Goal: Transaction & Acquisition: Download file/media

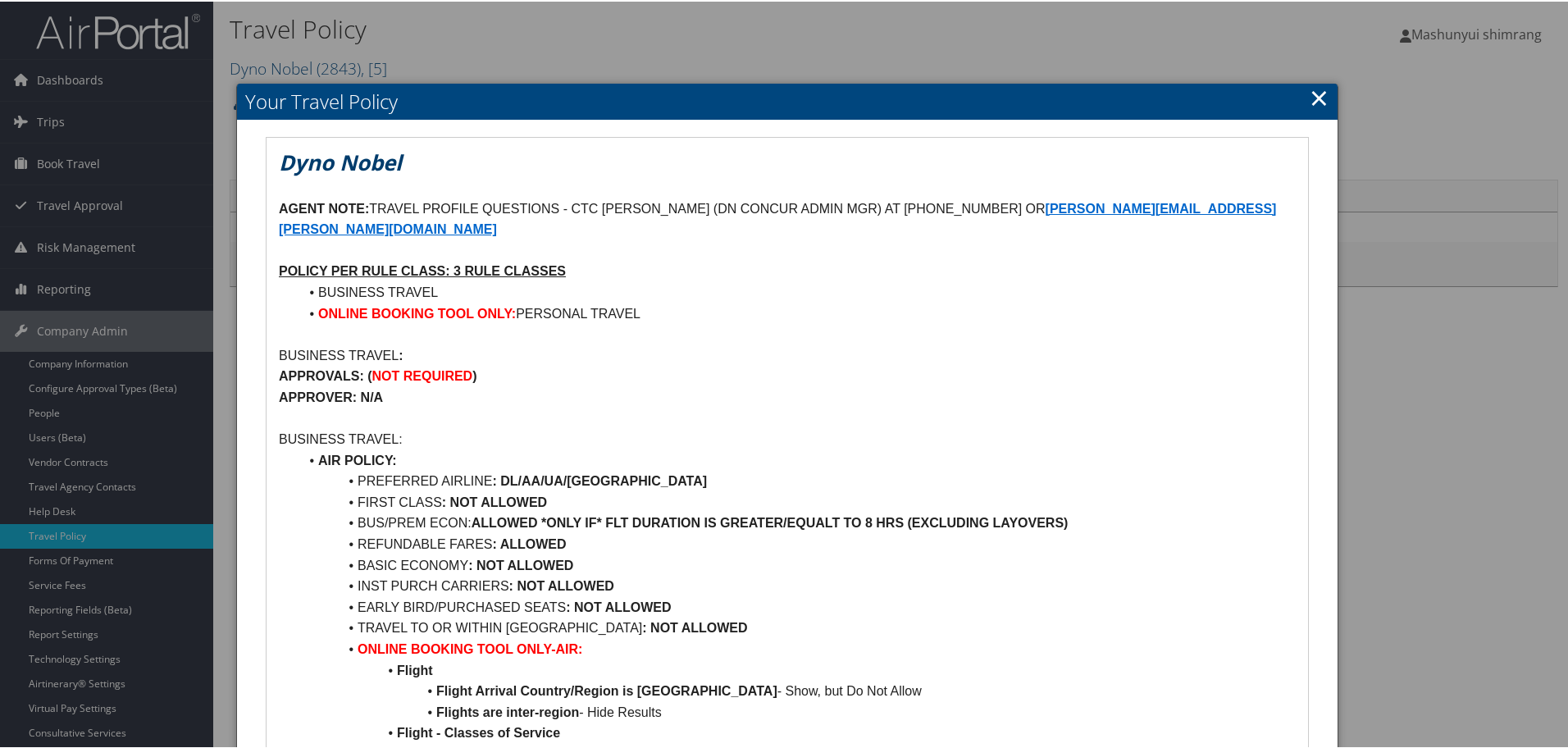
click at [1319, 95] on link "×" at bounding box center [1319, 96] width 18 height 33
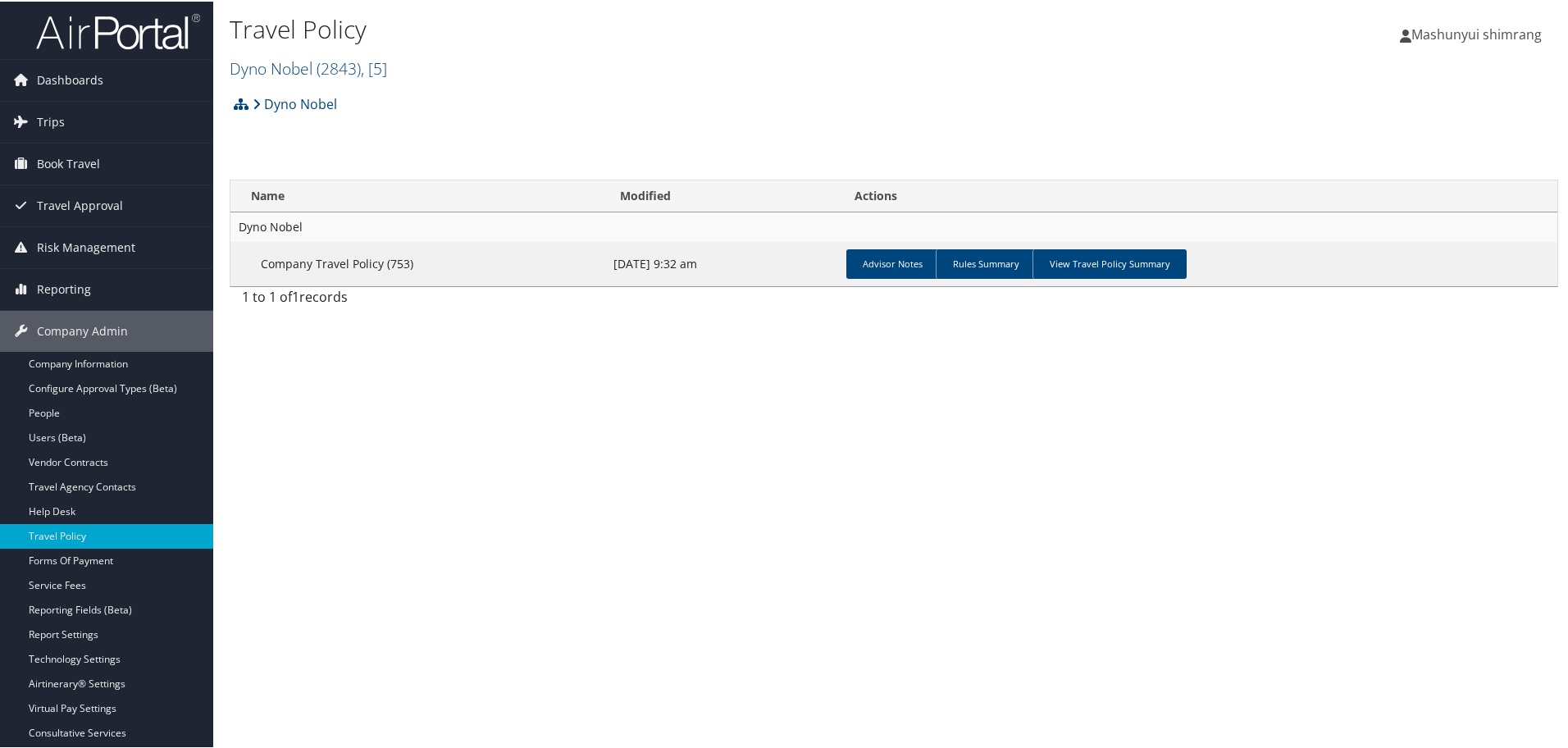
click at [104, 27] on img at bounding box center [118, 30] width 164 height 39
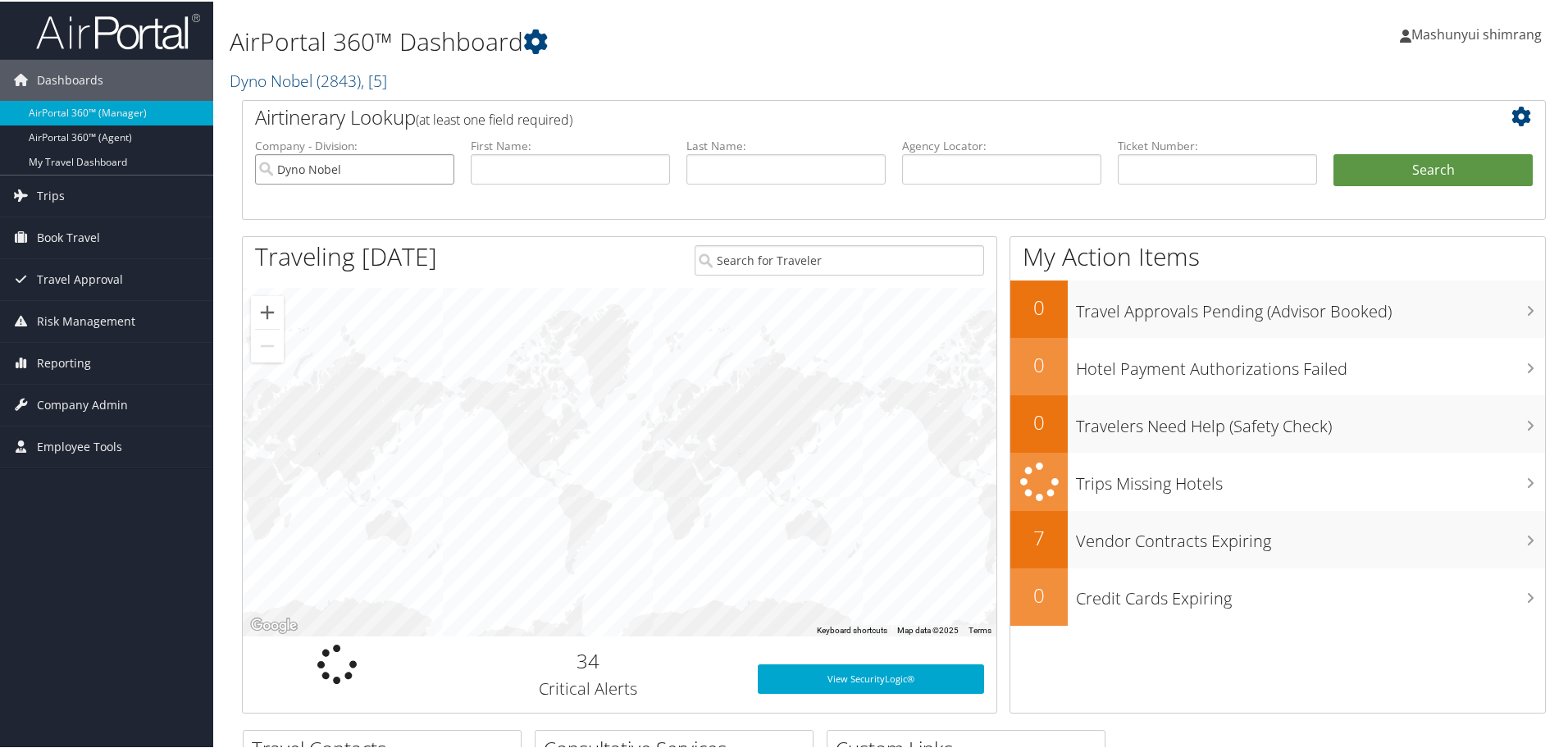
click at [439, 169] on input "Dyno Nobel" at bounding box center [354, 168] width 200 height 30
click at [944, 174] on input "text" at bounding box center [1002, 168] width 200 height 30
paste input "DBDYSW"
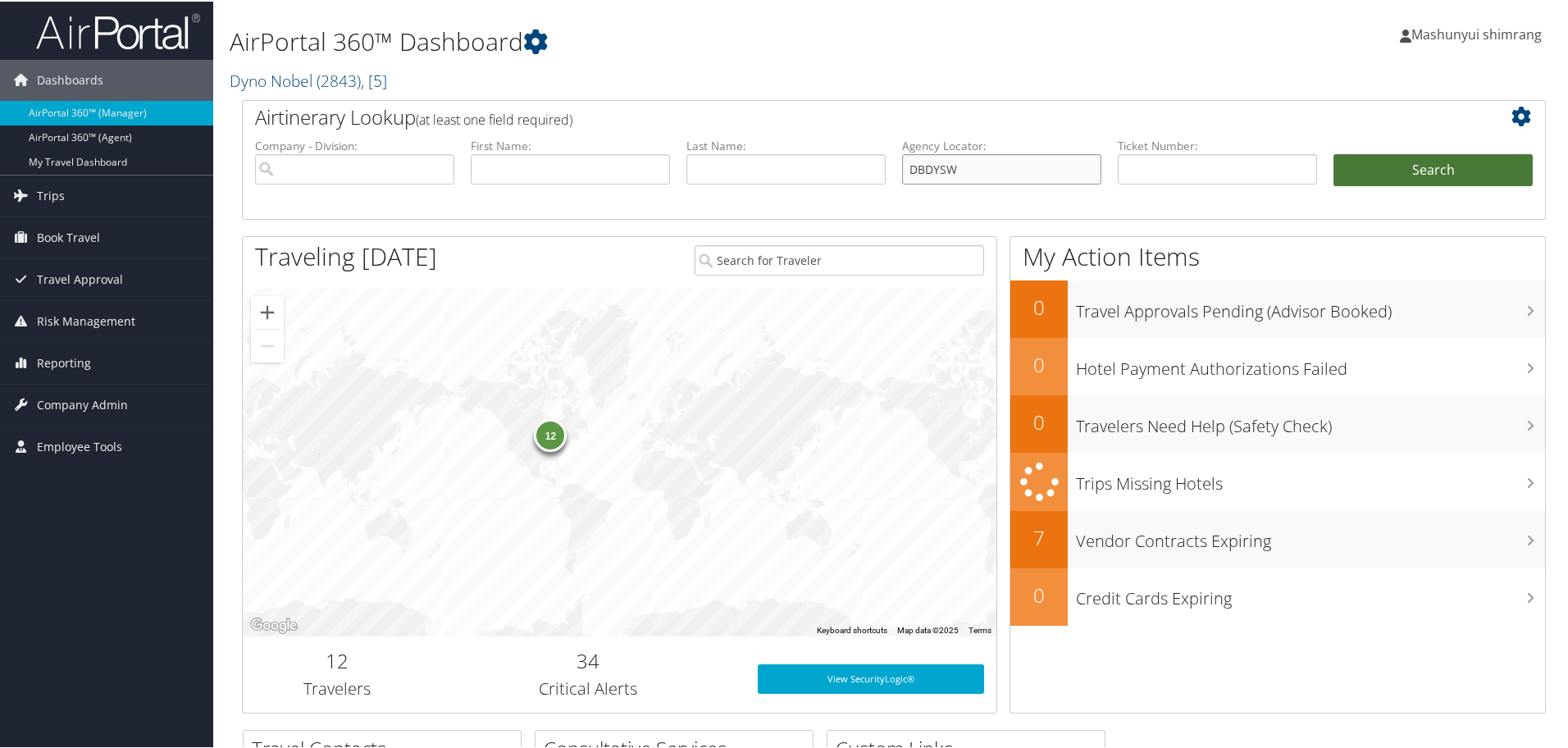
type input "DBDYSW"
click at [1407, 153] on button "Search" at bounding box center [1433, 169] width 200 height 33
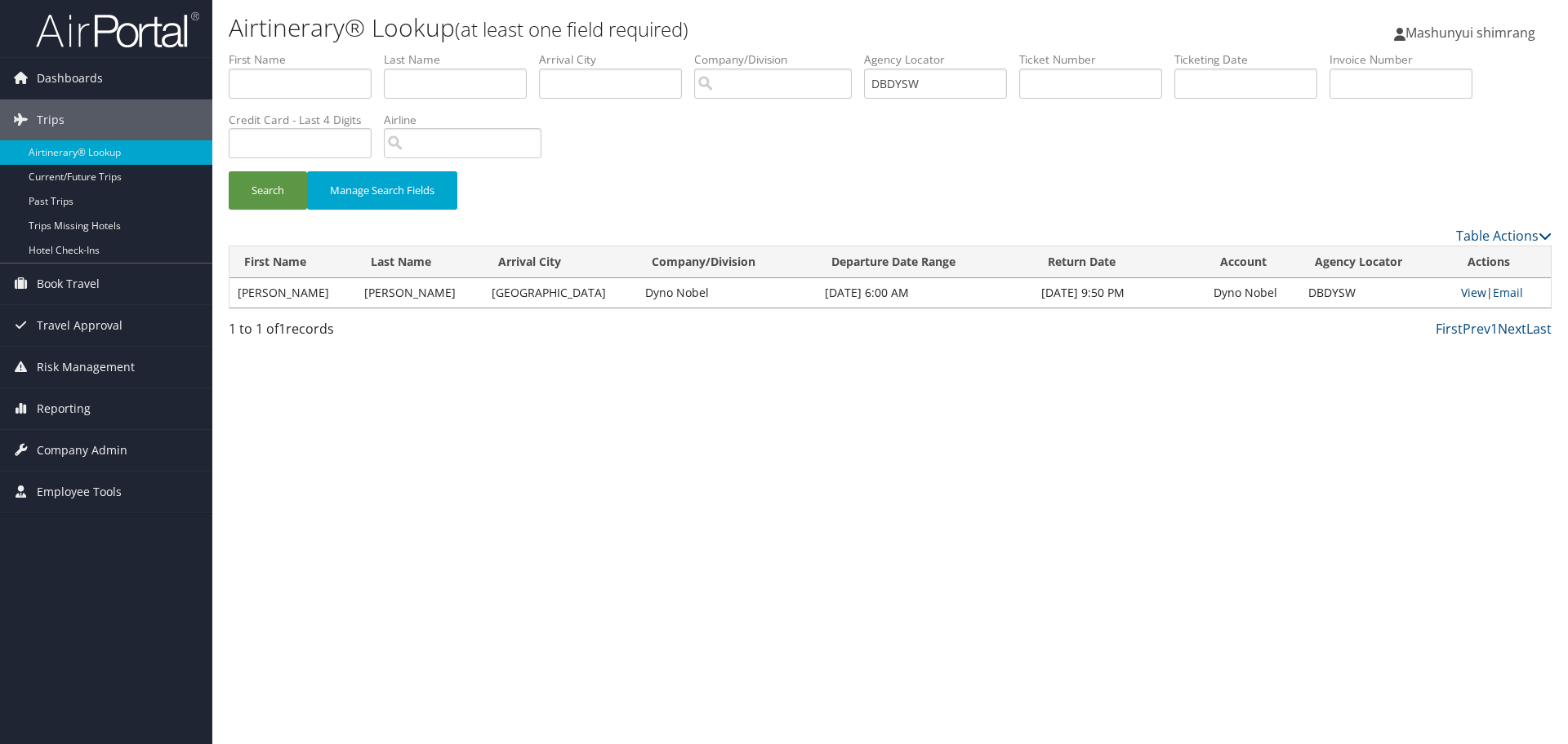
click at [1462, 295] on link "View" at bounding box center [1473, 293] width 25 height 16
drag, startPoint x: 942, startPoint y: 90, endPoint x: 789, endPoint y: 86, distance: 153.1
click at [789, 51] on ul "First Name Last Name Departure City Arrival City Company/Division Airport/City …" at bounding box center [890, 51] width 1323 height 0
click at [955, 84] on input "text" at bounding box center [934, 83] width 142 height 30
paste input "DBF5VS"
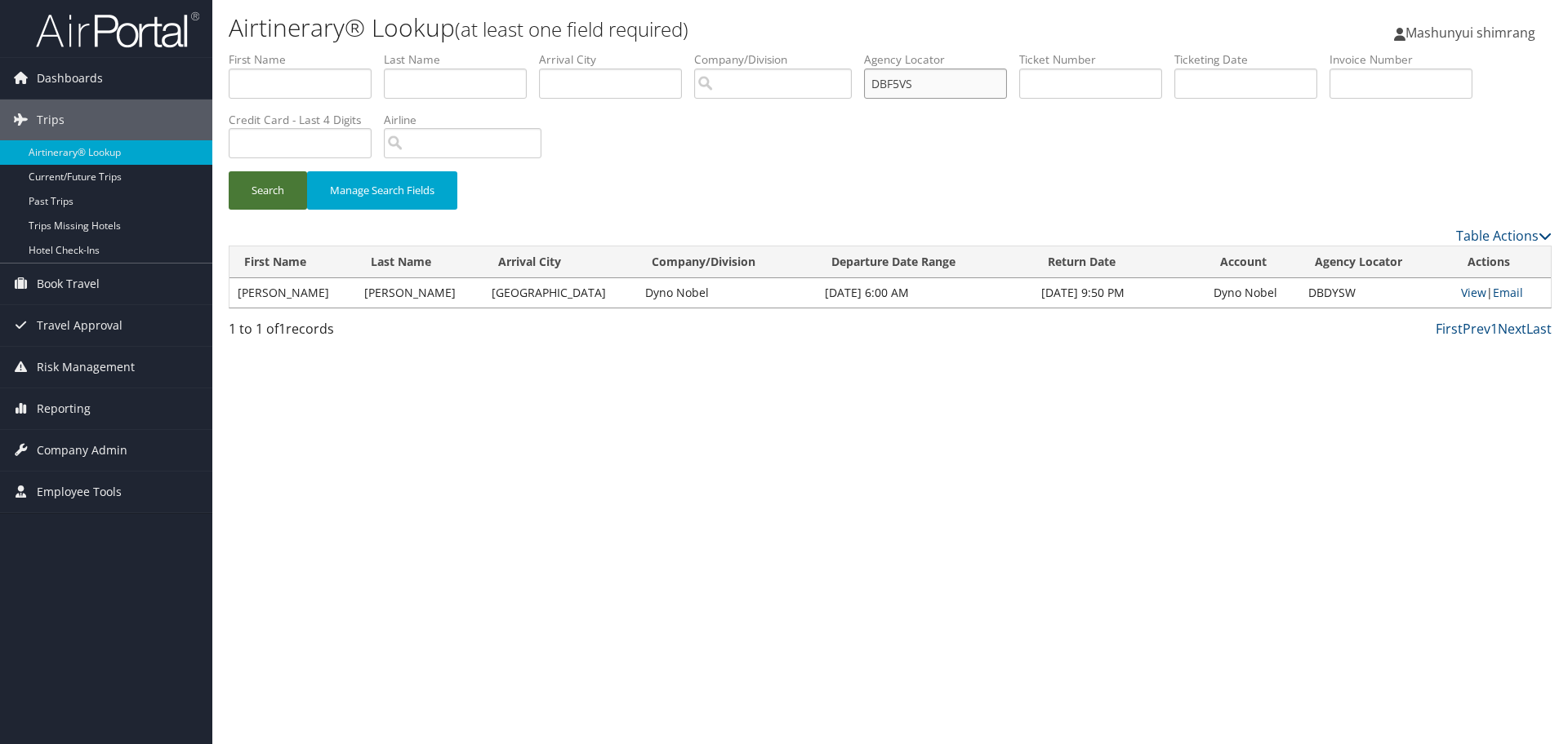
type input "DBF5VS"
click at [260, 198] on button "Search" at bounding box center [267, 191] width 78 height 39
click at [1465, 298] on link "View" at bounding box center [1473, 293] width 25 height 16
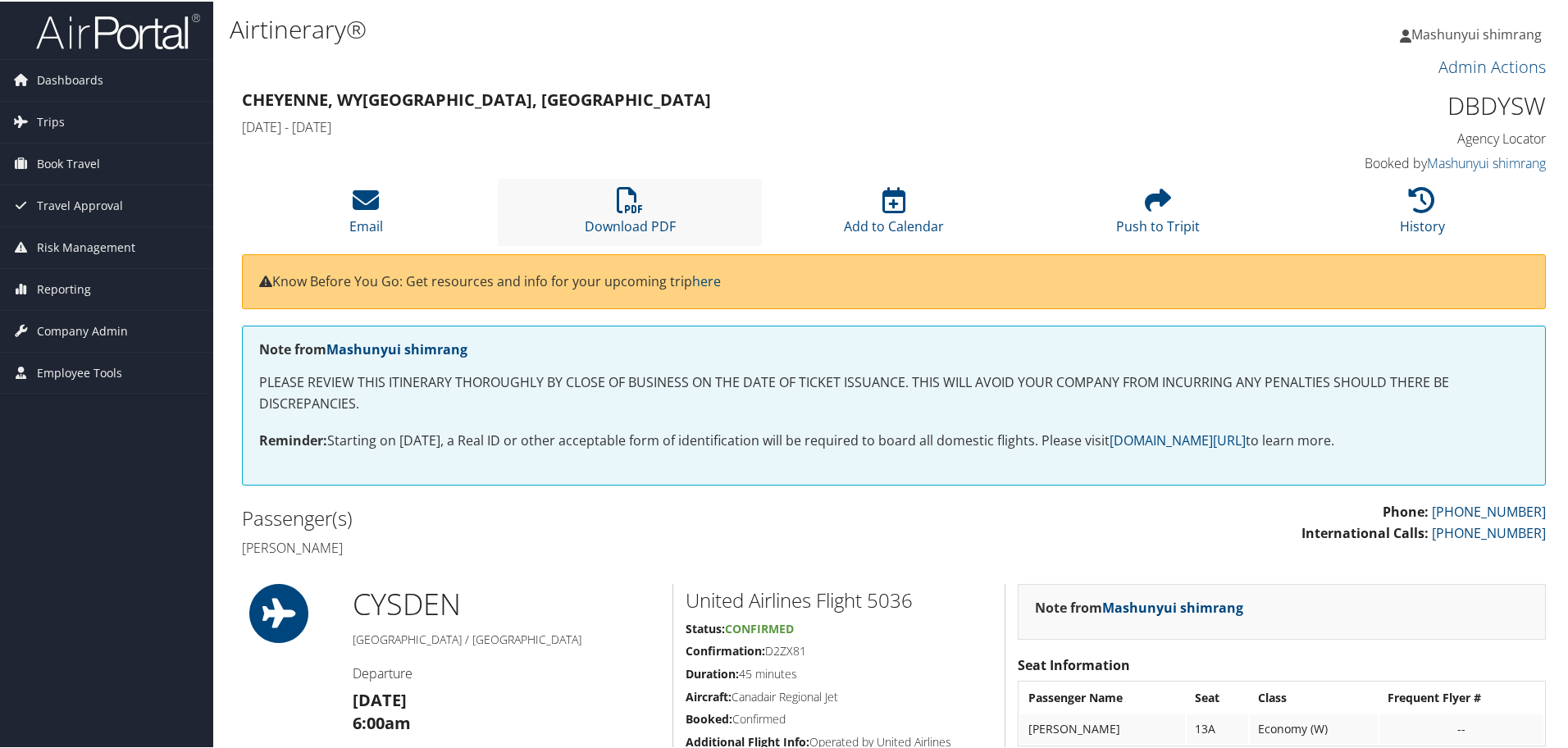
click at [636, 240] on li "Download PDF" at bounding box center [629, 210] width 264 height 66
click at [637, 209] on icon at bounding box center [630, 198] width 26 height 26
